Goal: Contribute content: Add original content to the website for others to see

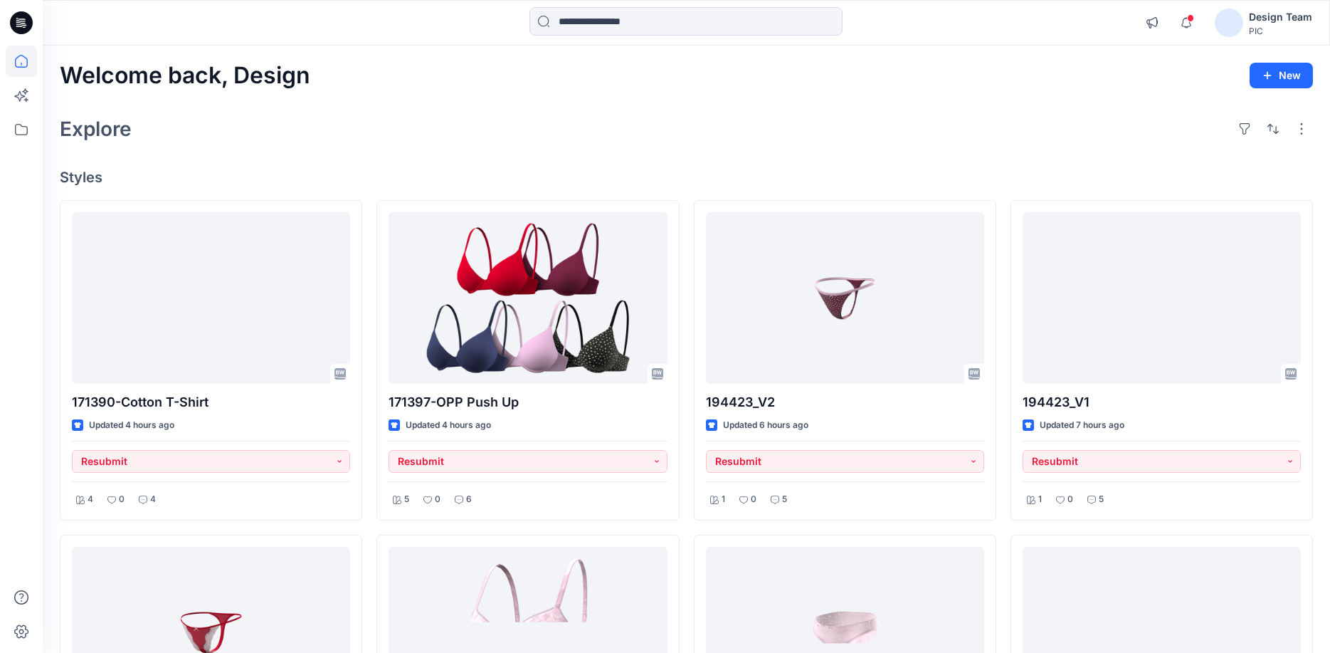
scroll to position [142, 0]
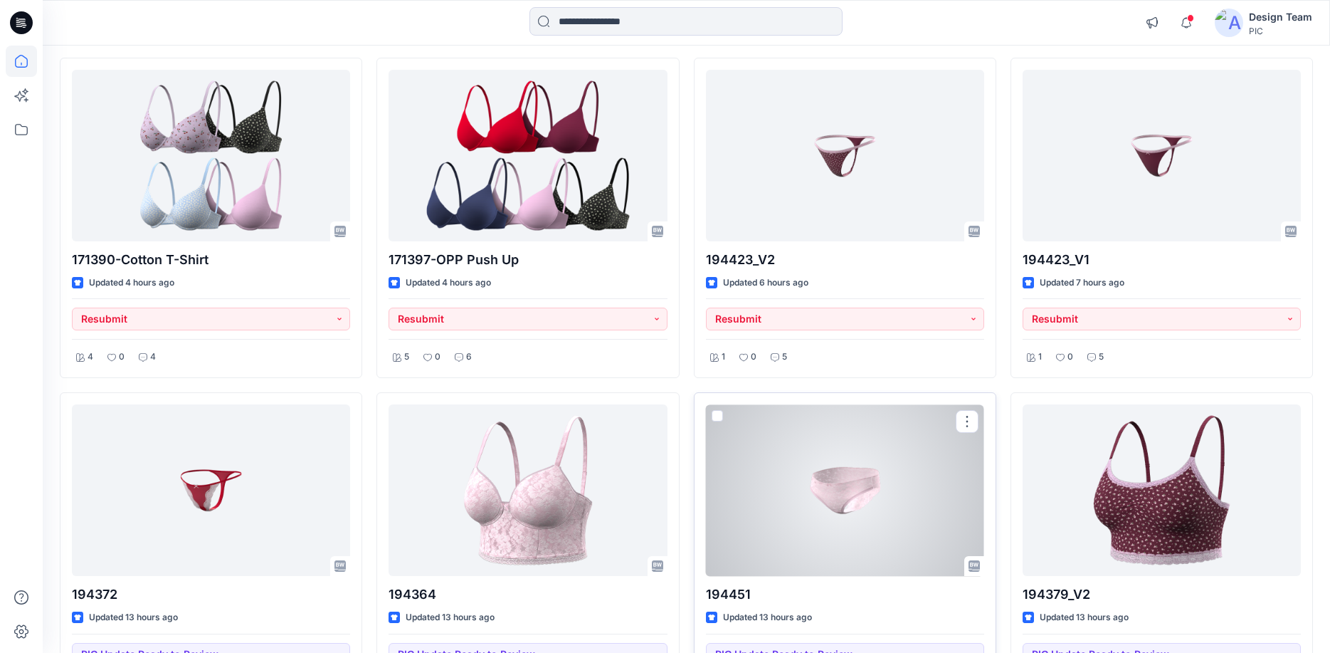
click at [742, 485] on div at bounding box center [845, 490] width 278 height 172
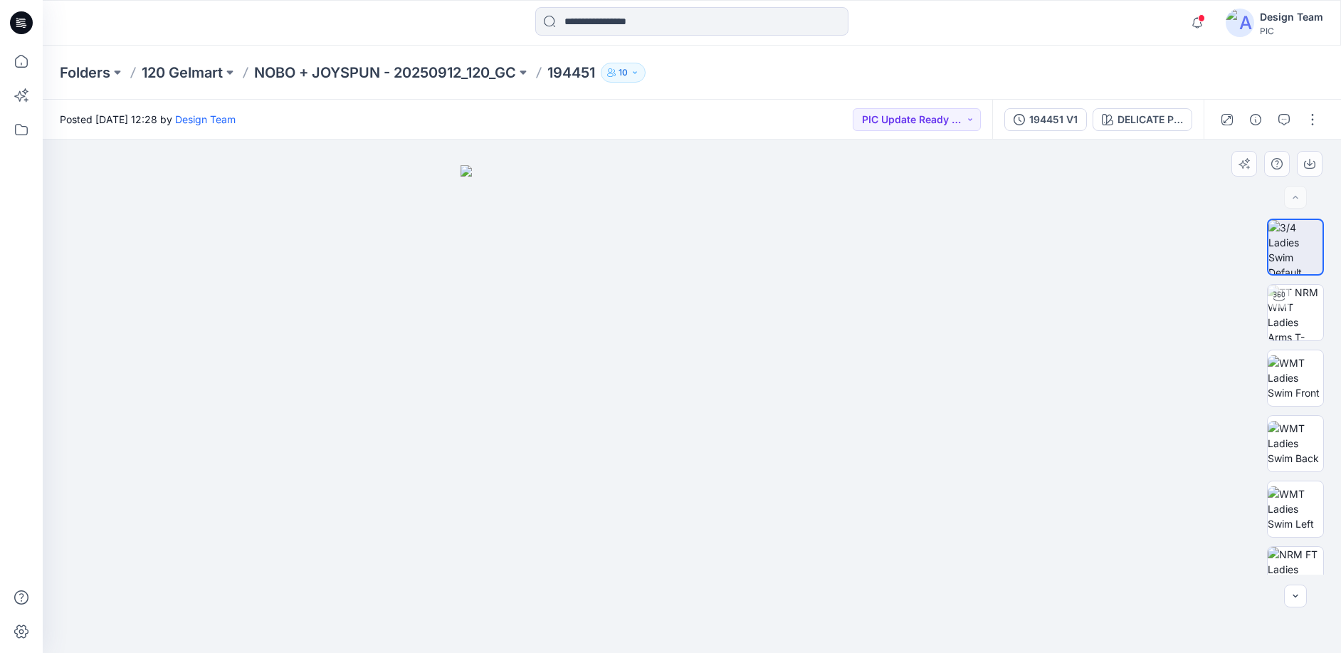
click at [689, 421] on img at bounding box center [692, 409] width 463 height 488
click at [591, 410] on img at bounding box center [692, 409] width 463 height 488
click at [1036, 127] on div "194451 V1" at bounding box center [1053, 120] width 48 height 16
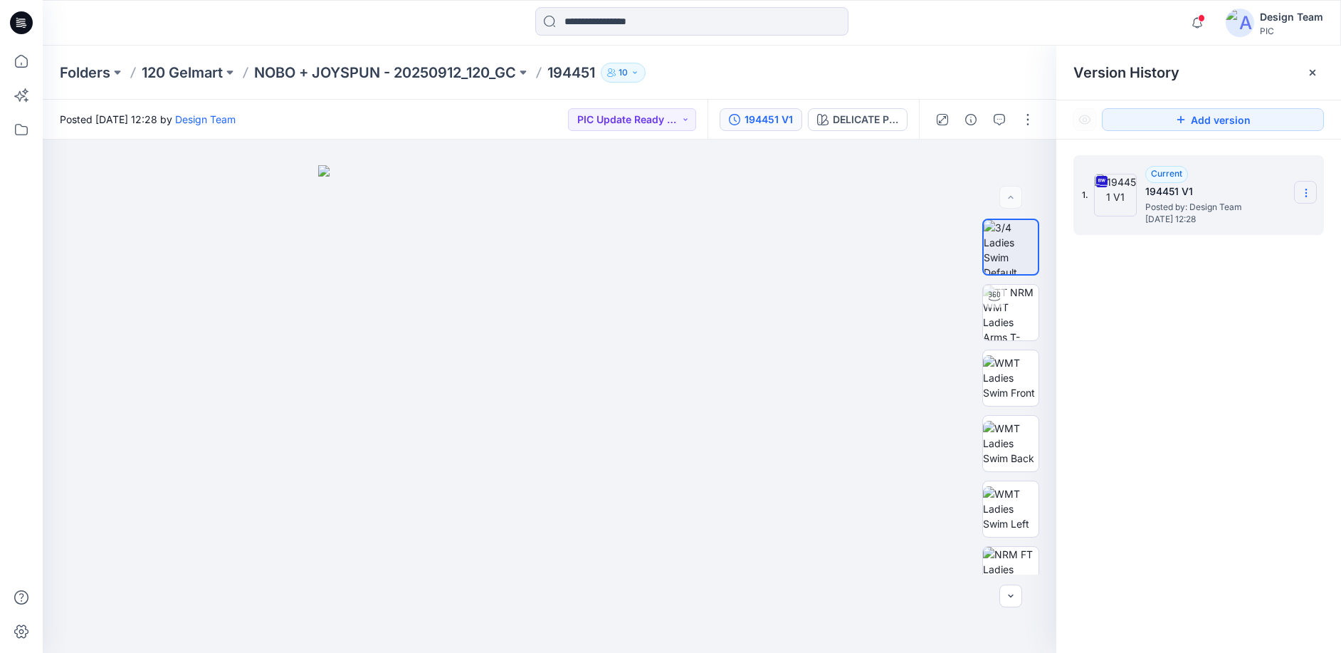
click at [1303, 194] on icon at bounding box center [1306, 192] width 11 height 11
click at [1239, 227] on span "Download Source BW File" at bounding box center [1235, 220] width 120 height 17
click at [1306, 77] on div at bounding box center [1312, 72] width 23 height 23
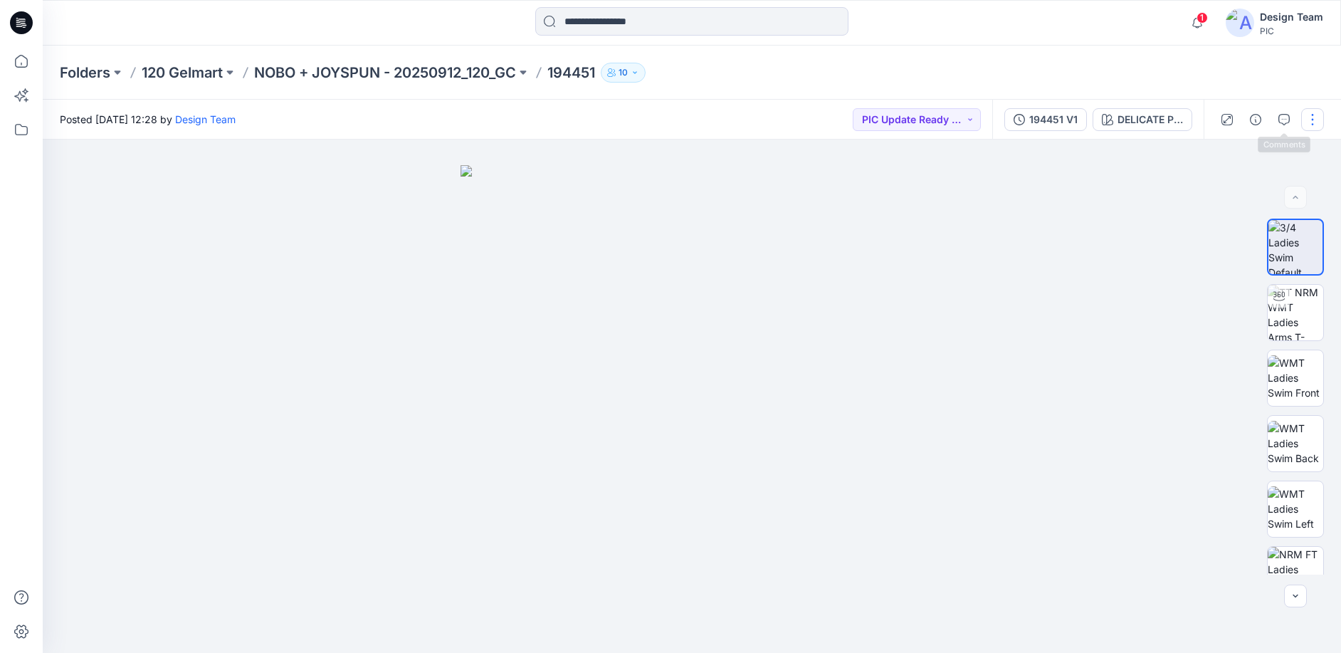
click at [1307, 124] on button "button" at bounding box center [1312, 119] width 23 height 23
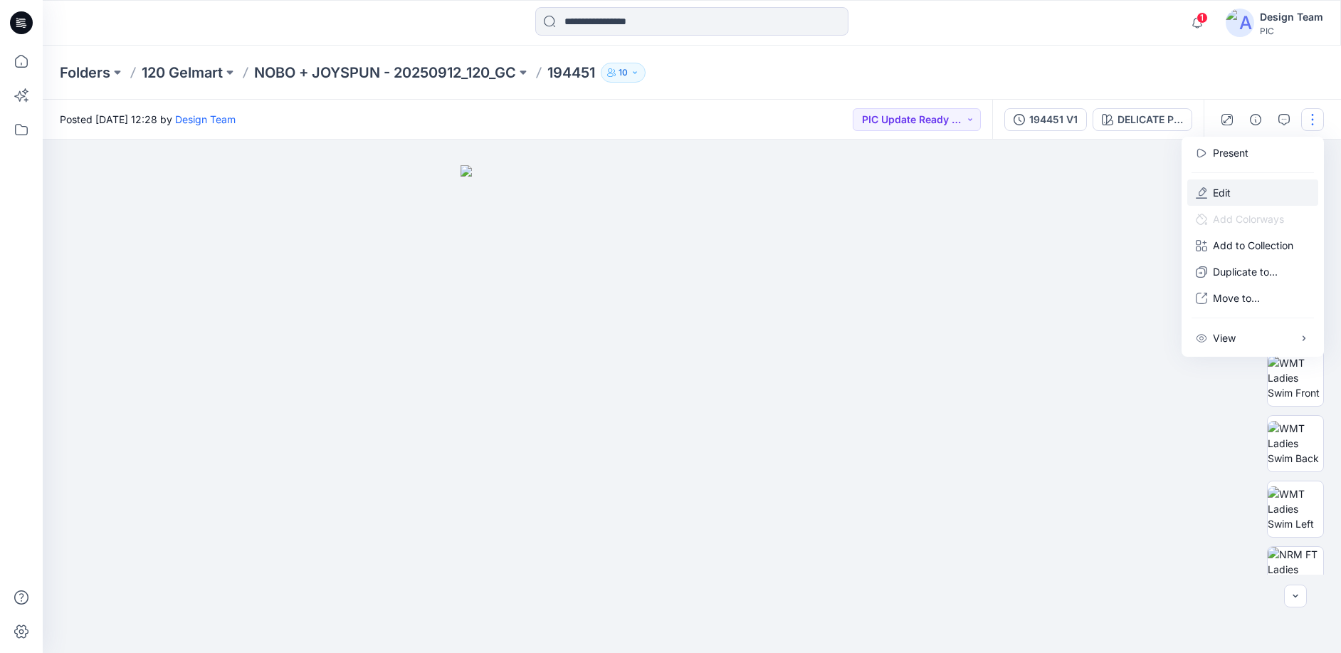
click at [1242, 187] on button "Edit" at bounding box center [1252, 192] width 131 height 26
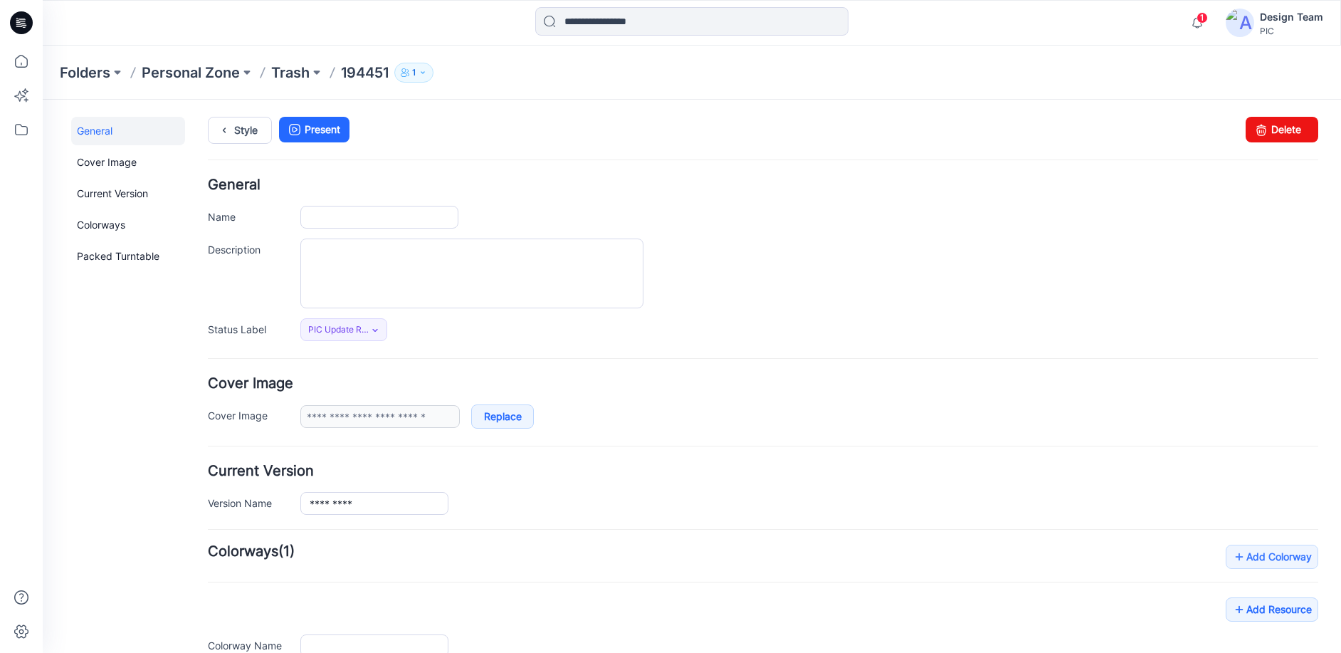
type input "******"
type input "**********"
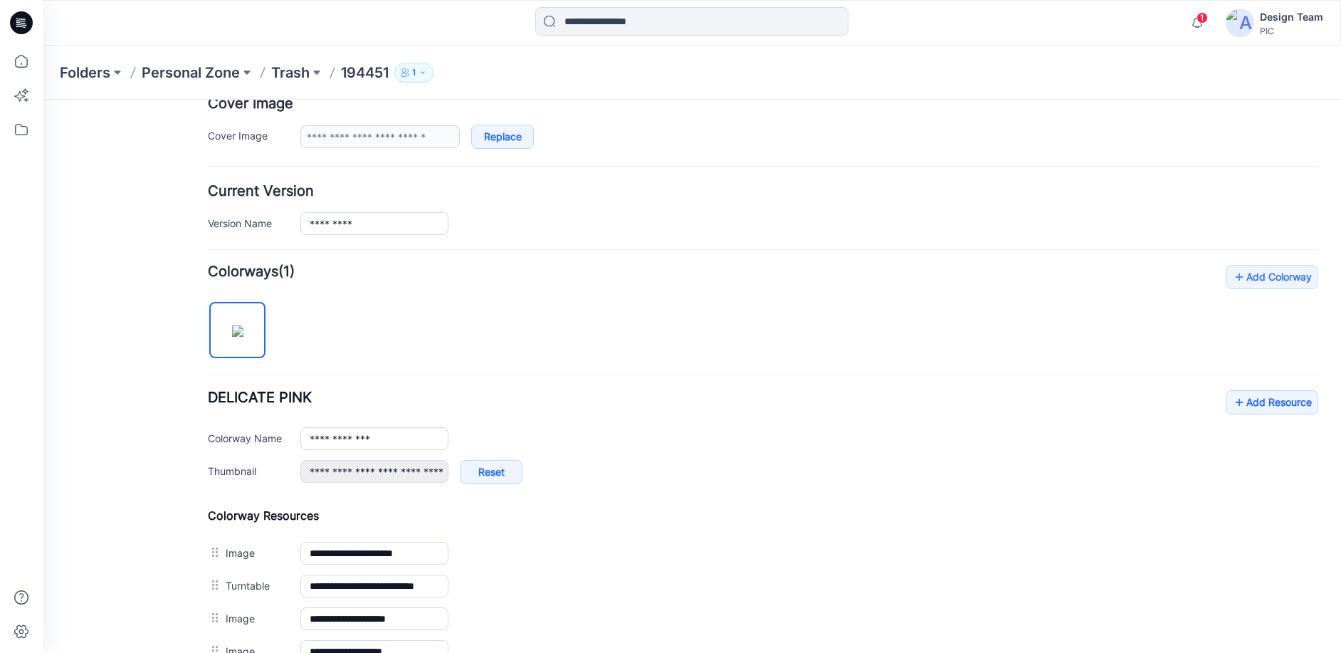
scroll to position [285, 0]
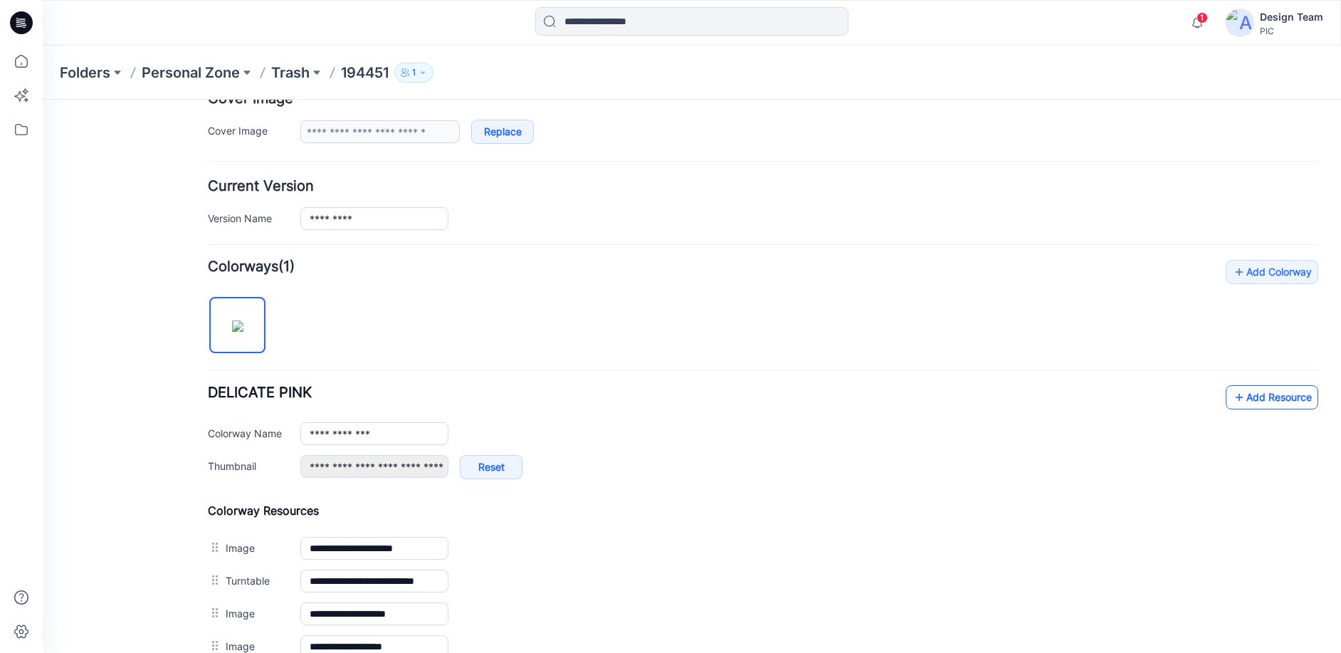
click at [1254, 400] on link "Add Resource" at bounding box center [1272, 397] width 93 height 24
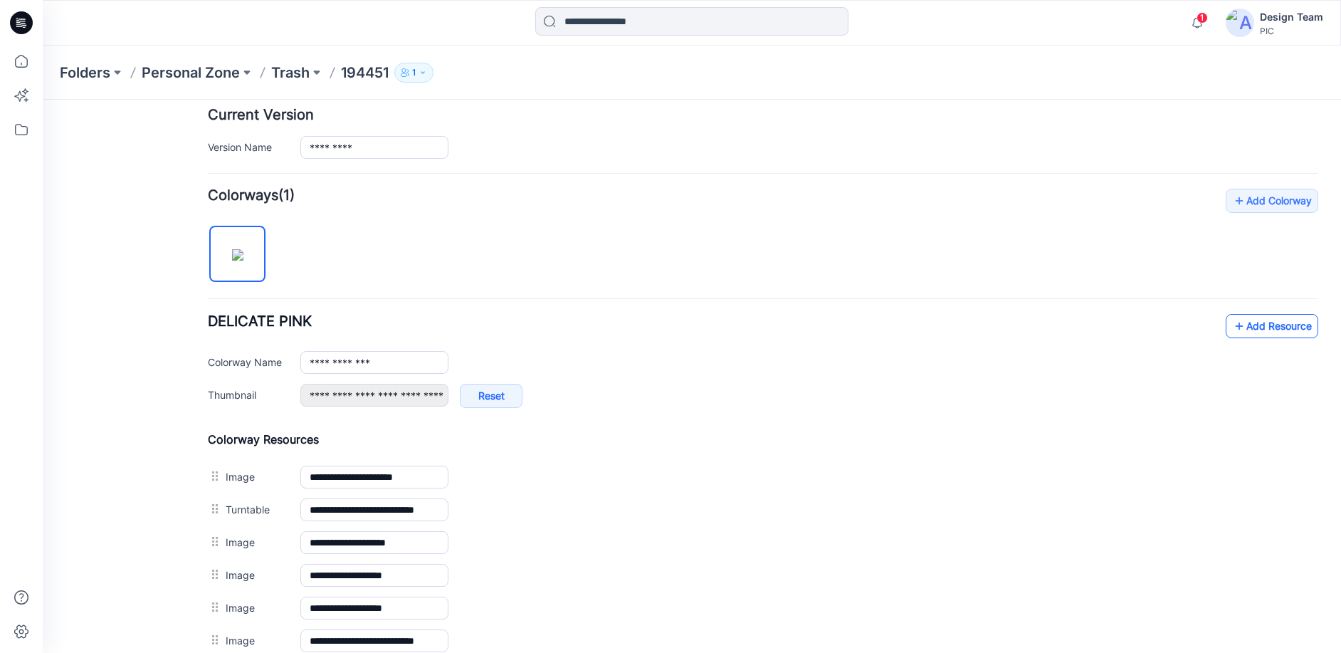
click at [1238, 327] on link "Add Resource" at bounding box center [1272, 326] width 93 height 24
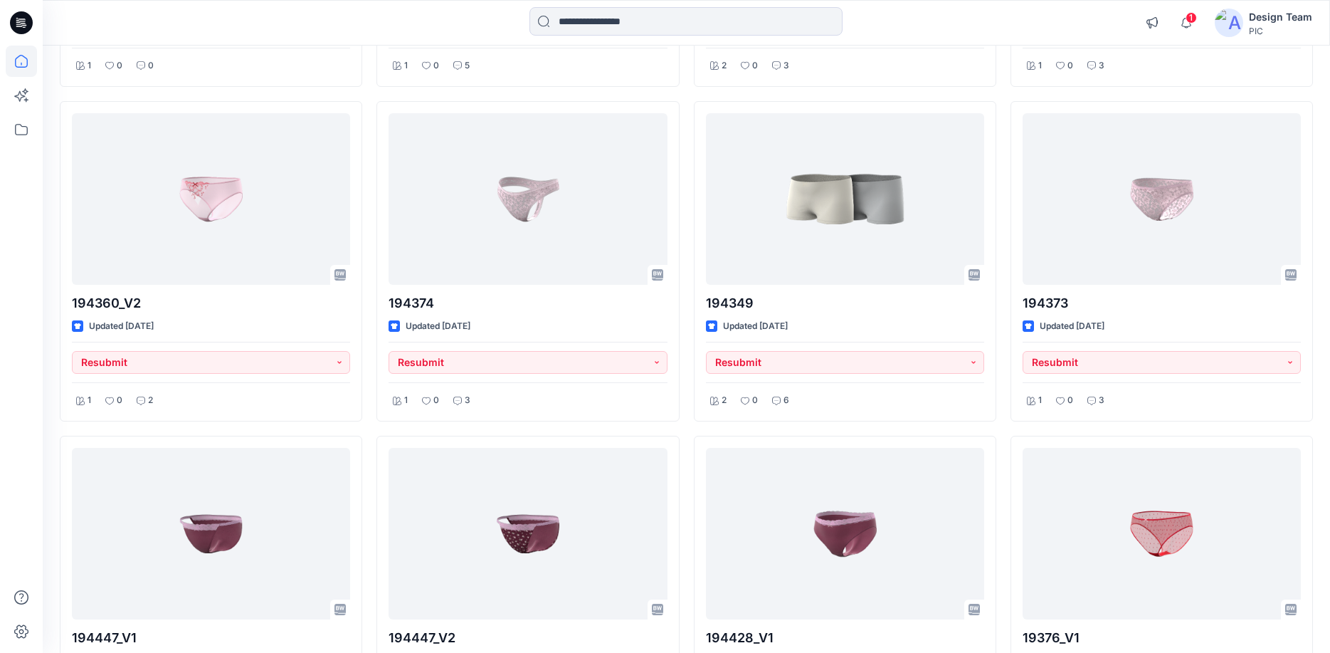
scroll to position [4117, 0]
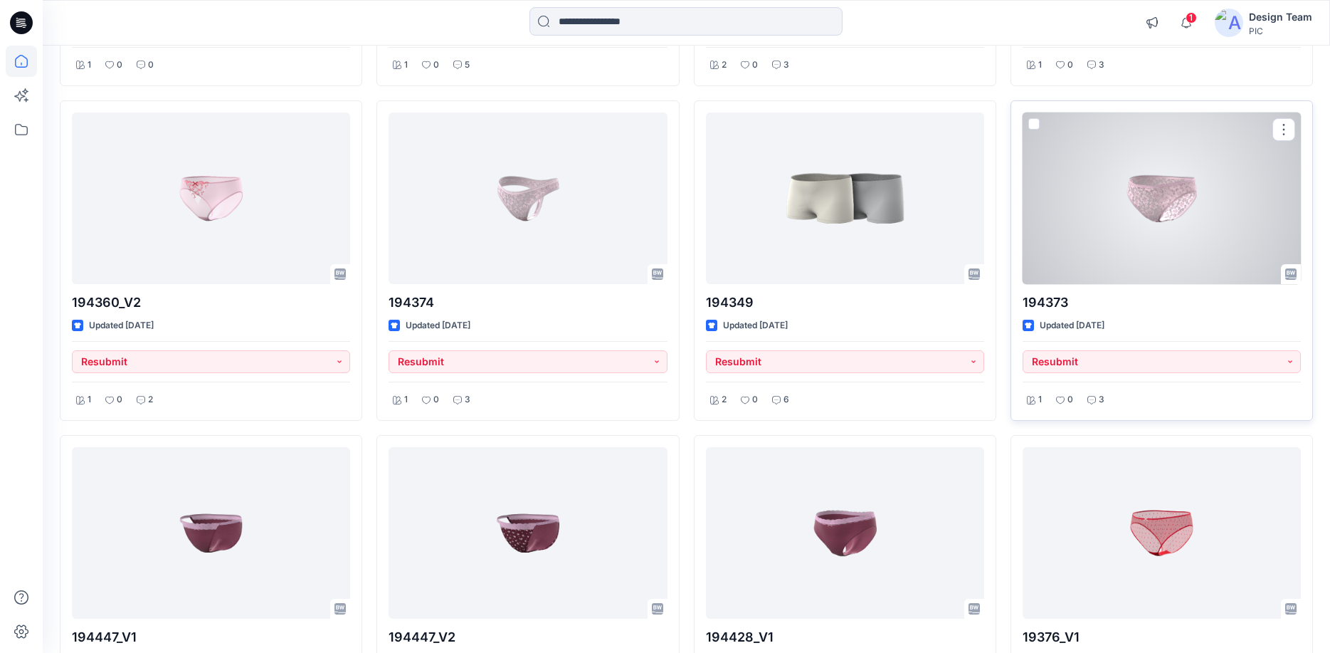
click at [1167, 211] on div at bounding box center [1162, 198] width 278 height 172
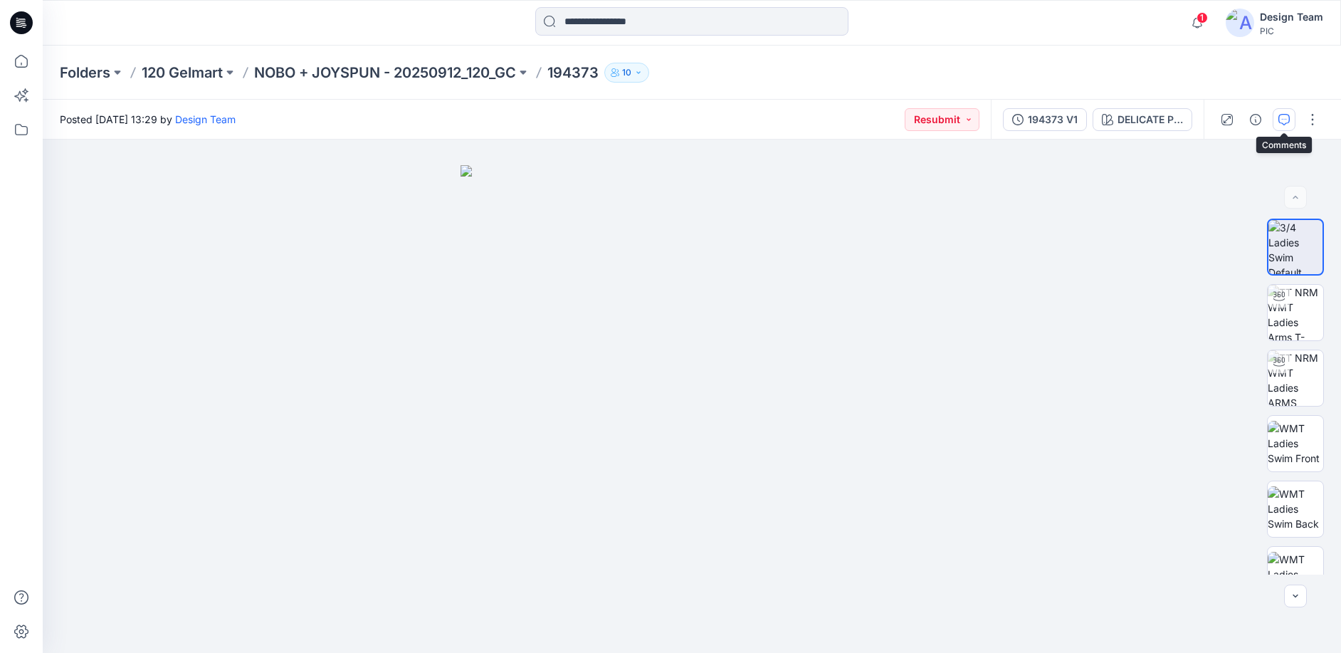
click at [1283, 120] on icon "button" at bounding box center [1283, 119] width 11 height 11
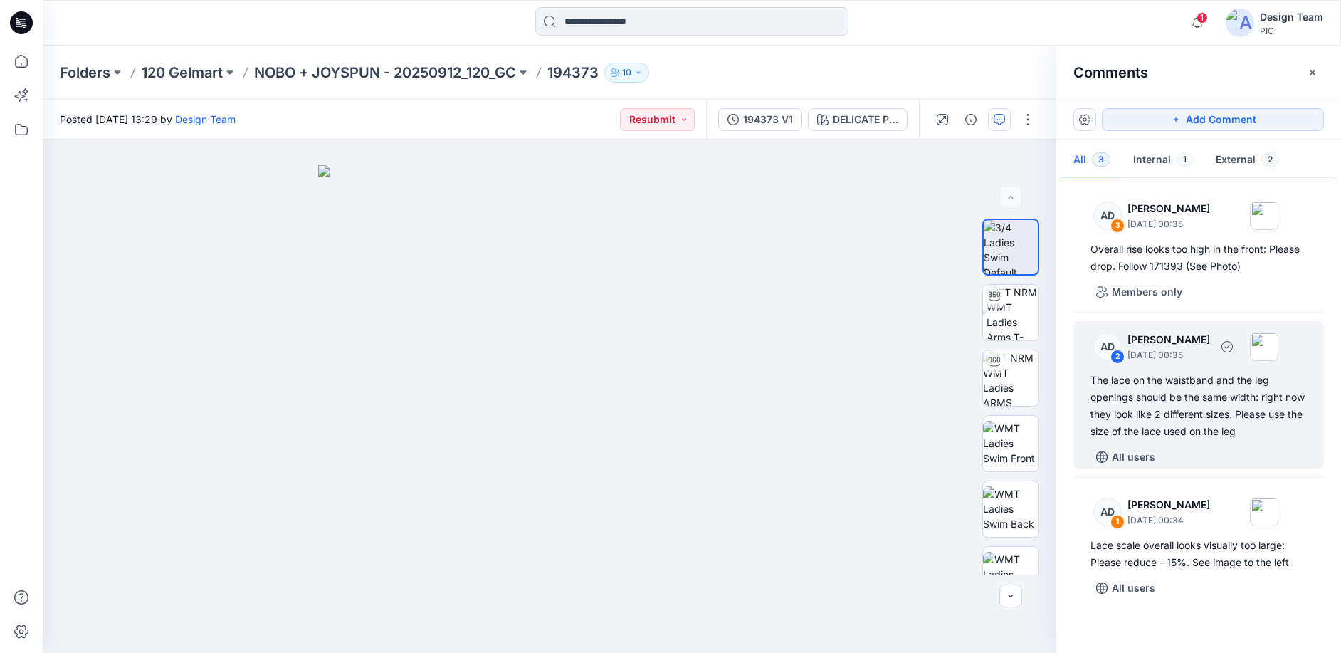
click at [1189, 444] on div "AD 2 Alex Degner September 26, 2025 00:35 The lace on the waistband and the leg…" at bounding box center [1198, 394] width 251 height 147
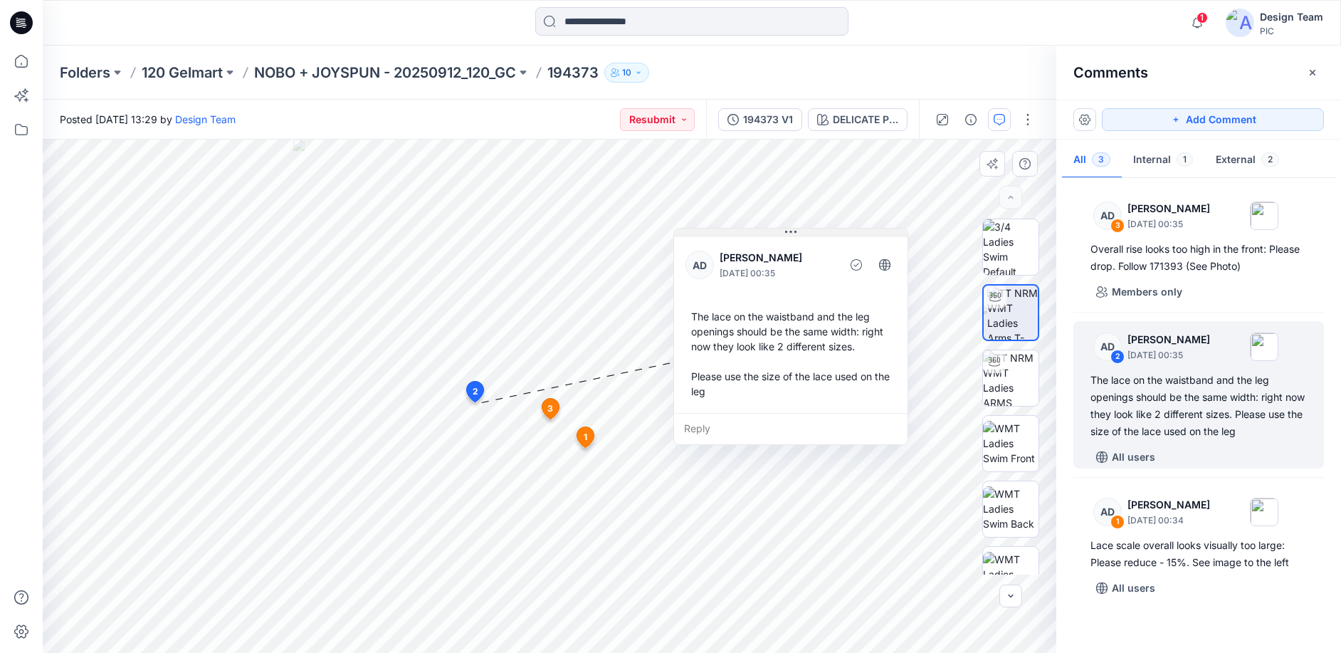
drag, startPoint x: 596, startPoint y: 276, endPoint x: 764, endPoint y: 232, distance: 173.7
click at [764, 232] on button at bounding box center [790, 233] width 233 height 9
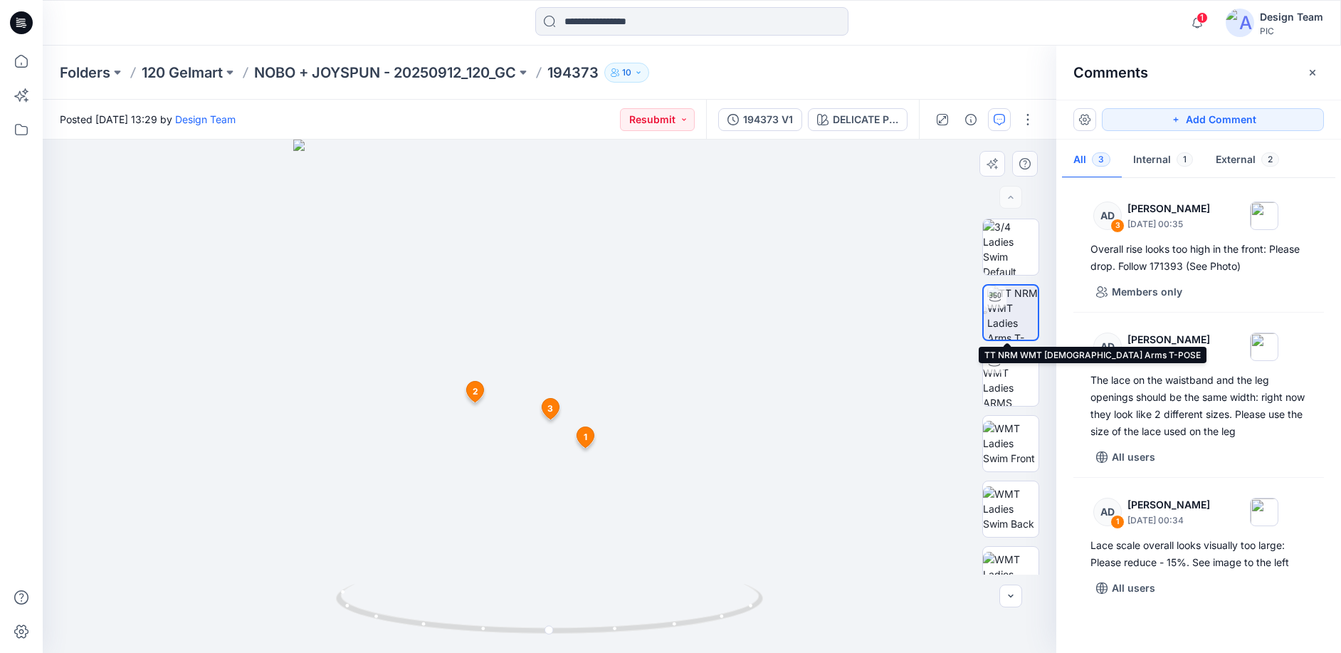
click at [1012, 313] on img at bounding box center [1012, 312] width 51 height 54
drag, startPoint x: 588, startPoint y: 460, endPoint x: 539, endPoint y: 471, distance: 50.3
click at [588, 461] on div at bounding box center [550, 396] width 1014 height 513
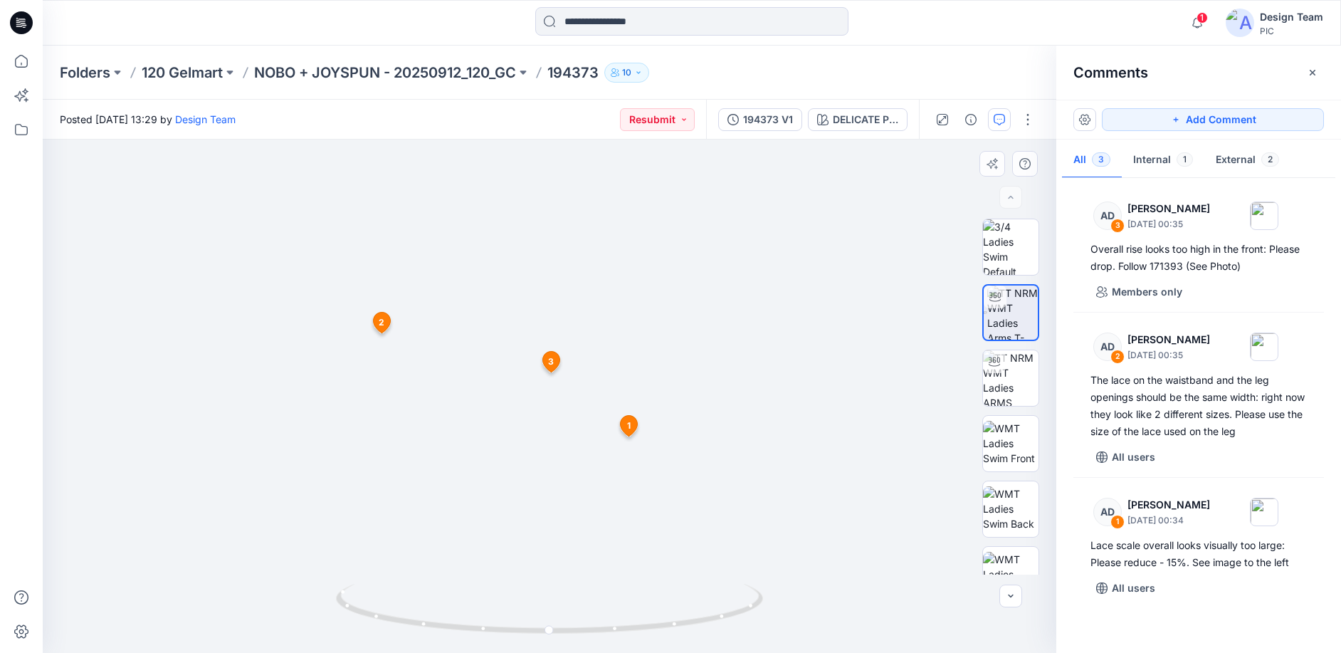
drag, startPoint x: 513, startPoint y: 489, endPoint x: 513, endPoint y: 427, distance: 61.9
click at [513, 427] on img at bounding box center [550, 197] width 1156 height 910
